Goal: Task Accomplishment & Management: Manage account settings

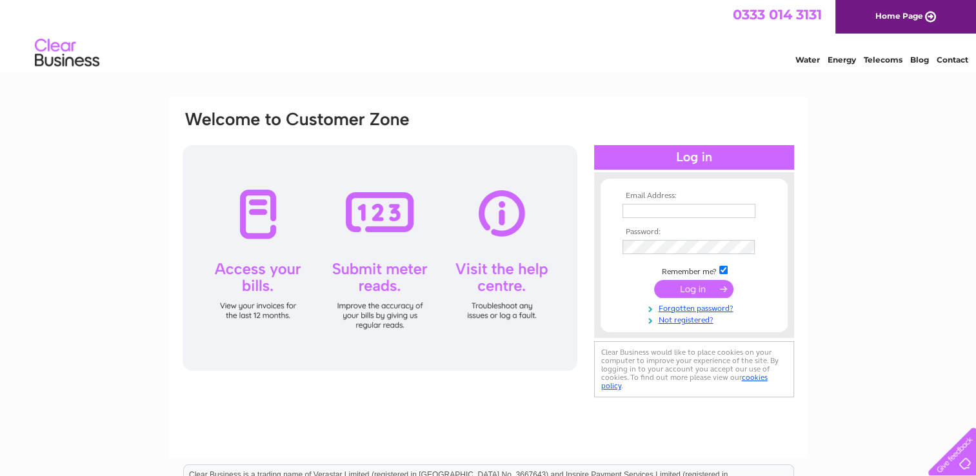
type input "[EMAIL_ADDRESS][DOMAIN_NAME]"
click at [681, 288] on input "submit" at bounding box center [693, 289] width 79 height 18
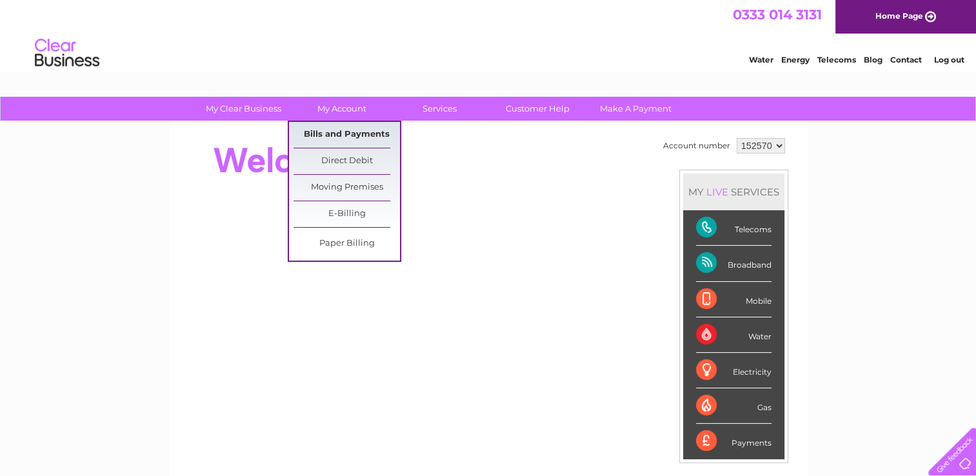
click at [358, 137] on link "Bills and Payments" at bounding box center [346, 135] width 106 height 26
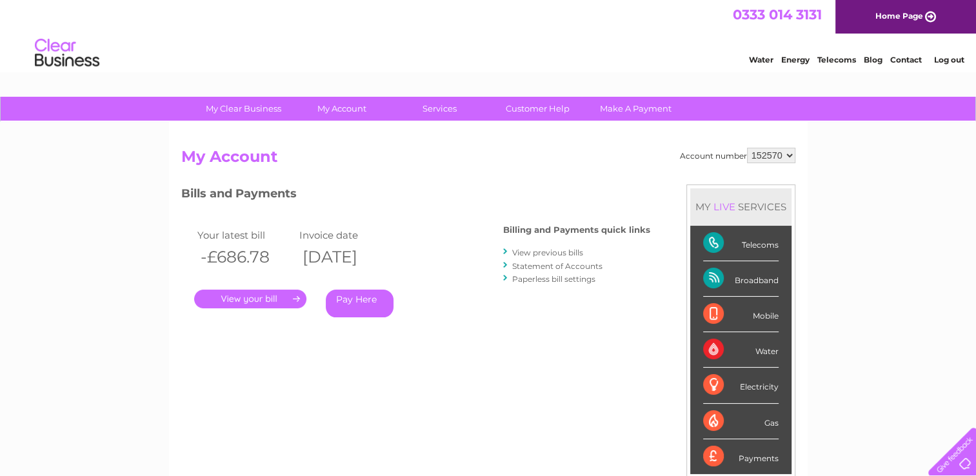
click at [295, 300] on link "." at bounding box center [250, 299] width 112 height 19
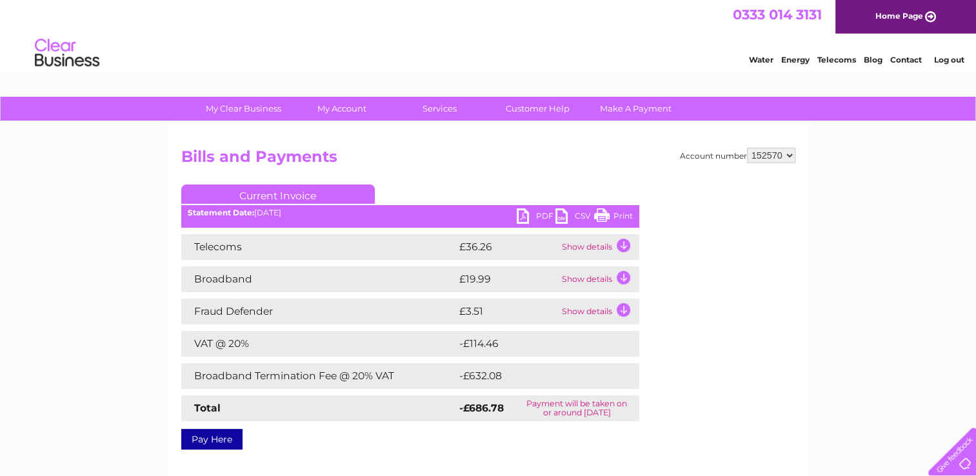
click at [611, 217] on link "Print" at bounding box center [613, 217] width 39 height 19
